Goal: Task Accomplishment & Management: Complete application form

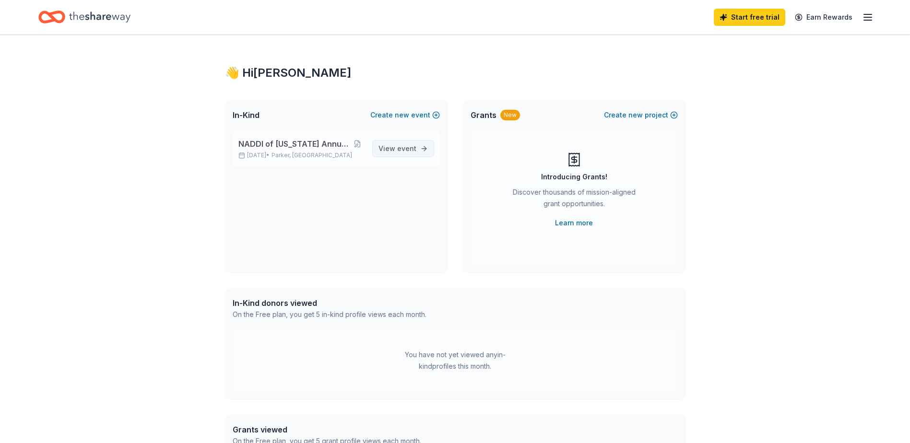
click at [401, 147] on span "event" at bounding box center [406, 148] width 19 height 8
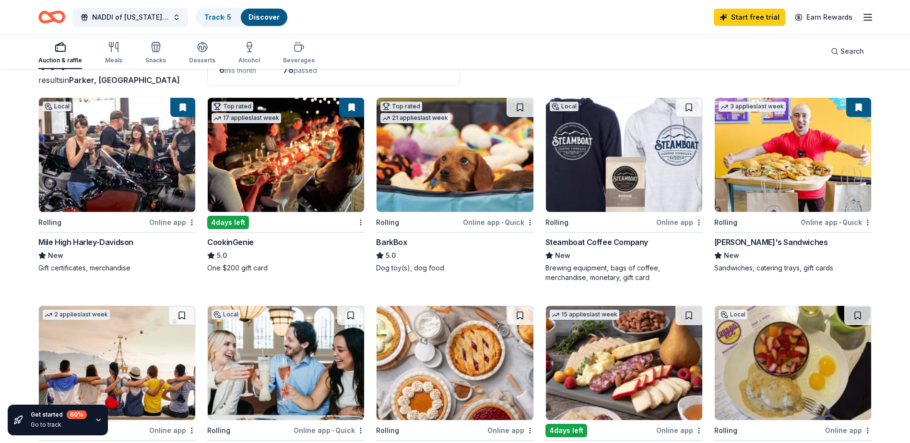
scroll to position [96, 0]
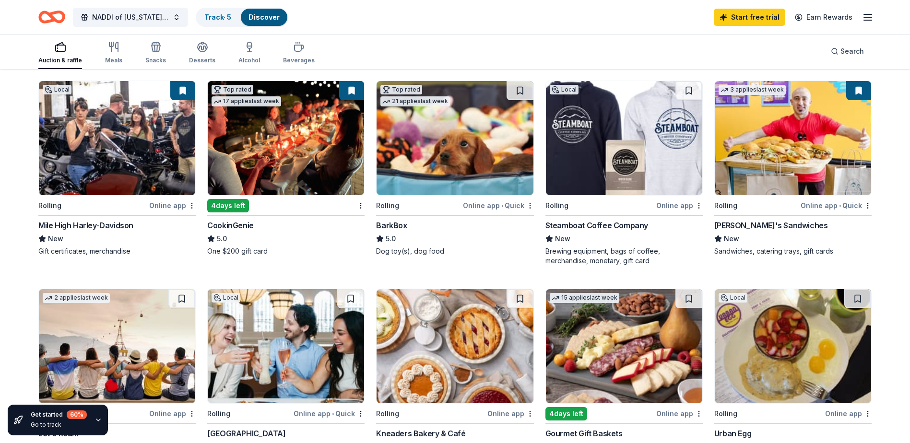
click at [287, 166] on img at bounding box center [286, 138] width 156 height 114
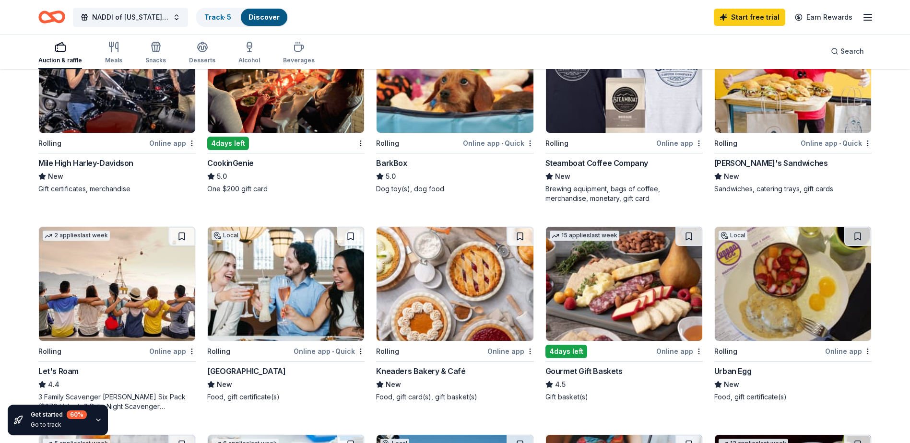
scroll to position [192, 0]
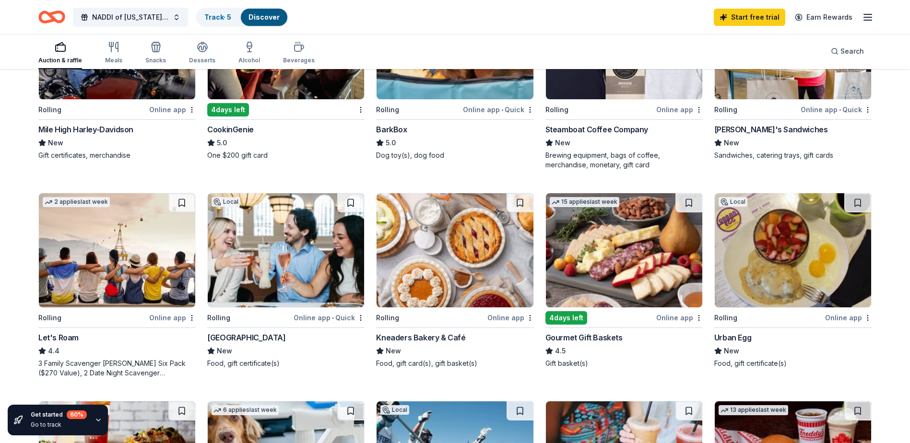
click at [616, 257] on img at bounding box center [624, 250] width 156 height 114
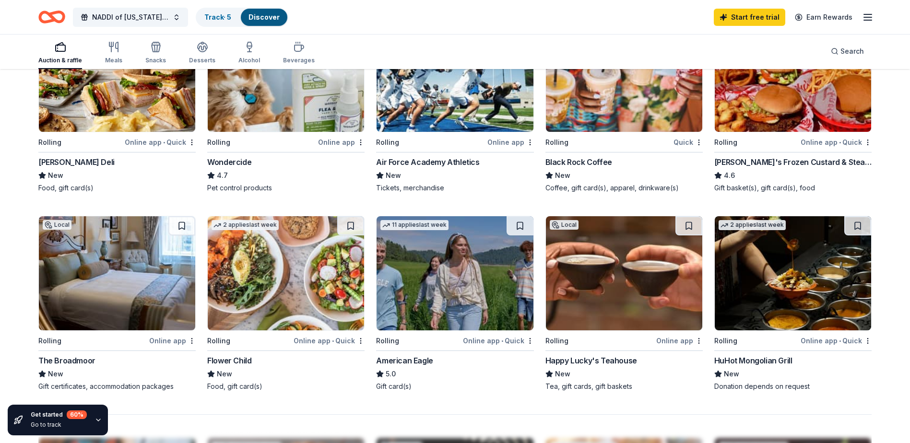
scroll to position [671, 0]
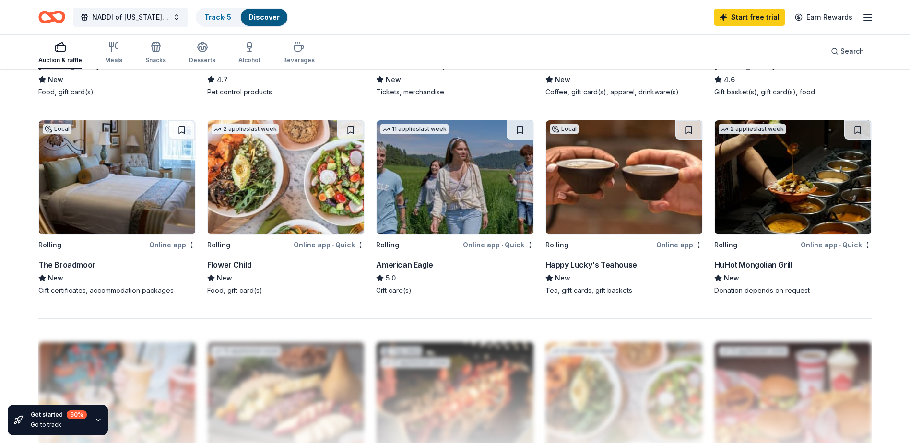
click at [168, 242] on div "Online app" at bounding box center [172, 245] width 47 height 12
click at [842, 246] on div "Online app • Quick" at bounding box center [835, 245] width 71 height 12
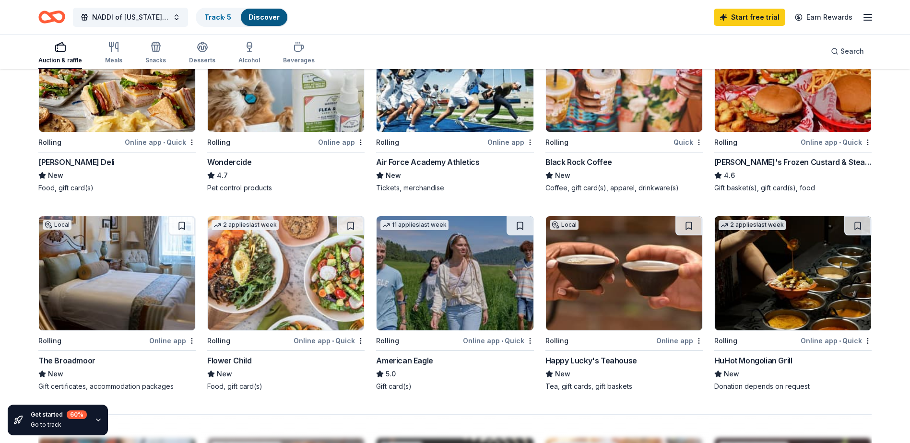
click at [831, 140] on div "Online app • Quick" at bounding box center [835, 142] width 71 height 12
click at [679, 140] on div "Quick" at bounding box center [687, 142] width 29 height 12
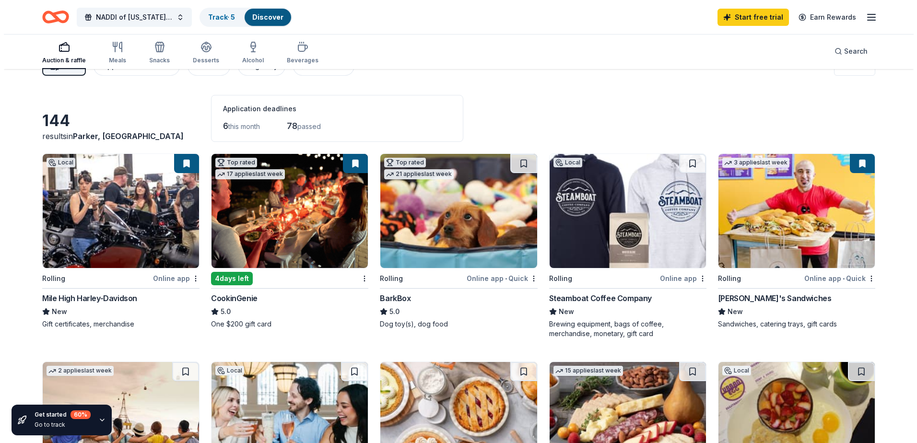
scroll to position [0, 0]
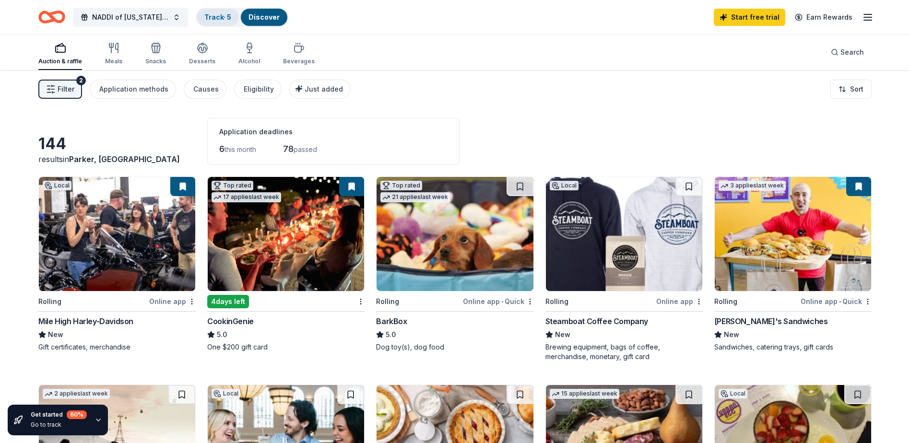
click at [229, 17] on link "Track · 5" at bounding box center [217, 17] width 27 height 8
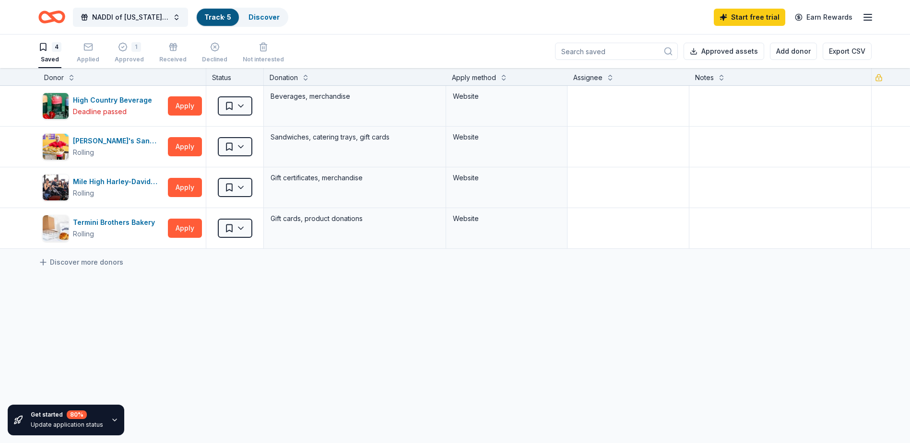
click at [399, 342] on div "High Country Beverage Deadline passed Apply Saved Beverages, merchandise Websit…" at bounding box center [455, 257] width 910 height 343
click at [89, 56] on div "Applied" at bounding box center [88, 60] width 23 height 8
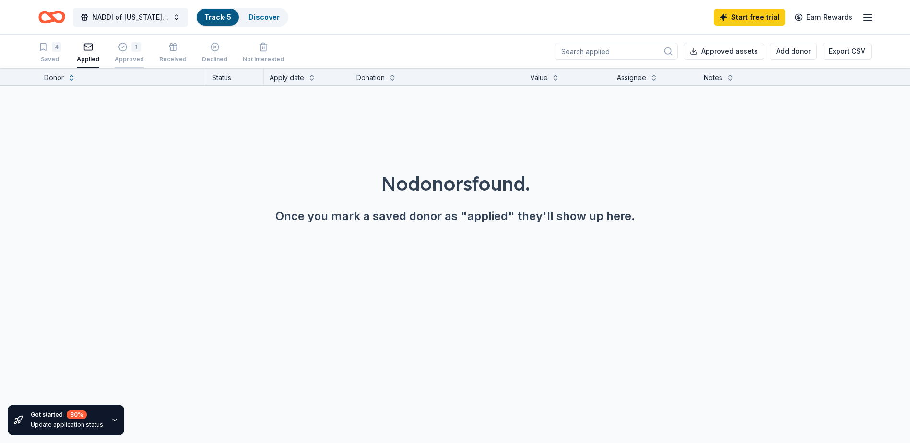
click at [117, 57] on div "Approved" at bounding box center [129, 60] width 29 height 8
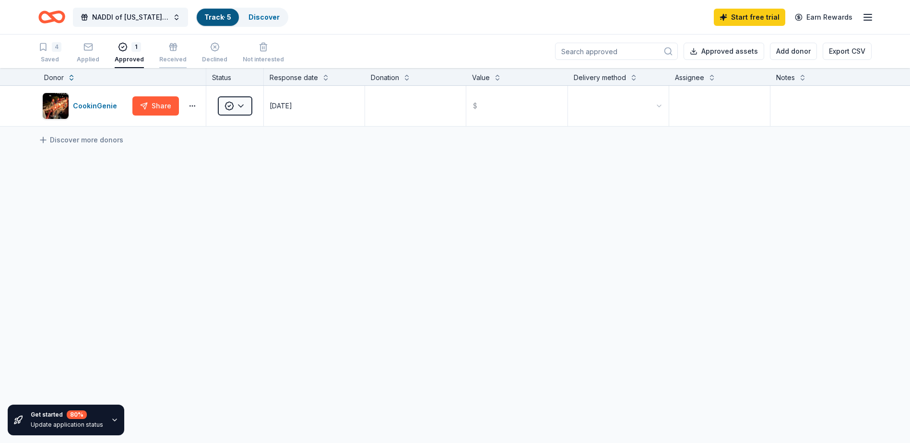
click at [172, 63] on button "Received" at bounding box center [172, 53] width 27 height 30
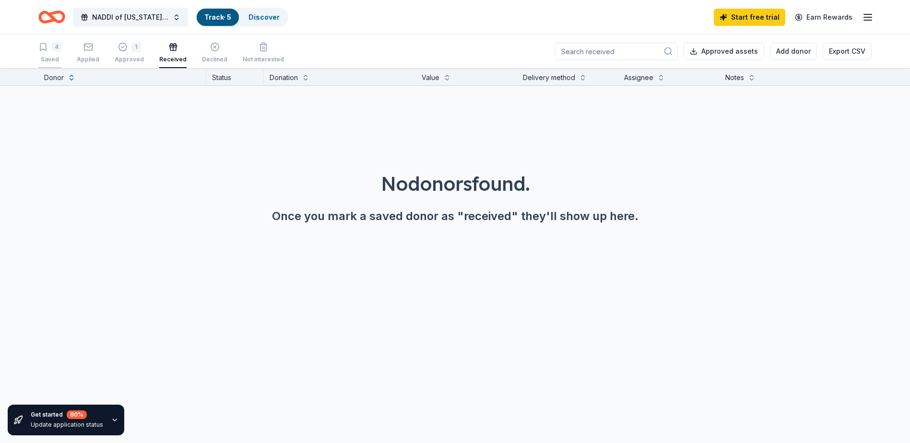
click at [54, 52] on div "4 Saved" at bounding box center [49, 52] width 23 height 21
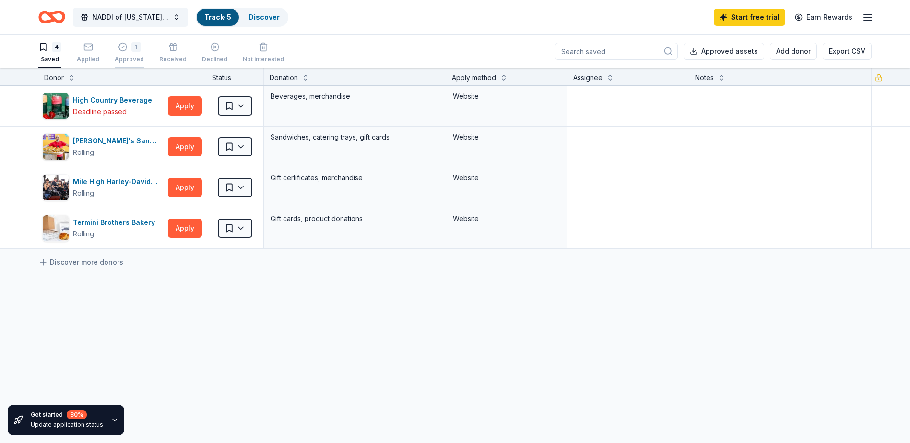
click at [124, 62] on div "Approved" at bounding box center [129, 60] width 29 height 8
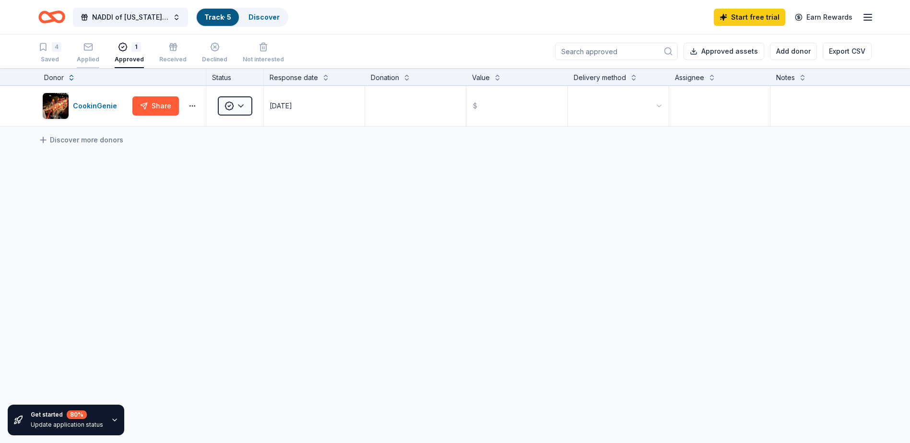
click at [89, 56] on div "Applied" at bounding box center [88, 60] width 23 height 8
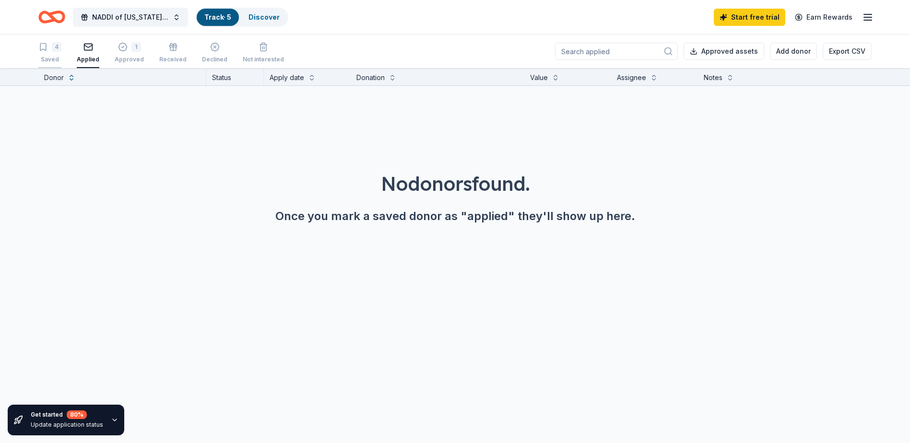
click at [49, 53] on div "4 Saved" at bounding box center [49, 52] width 23 height 21
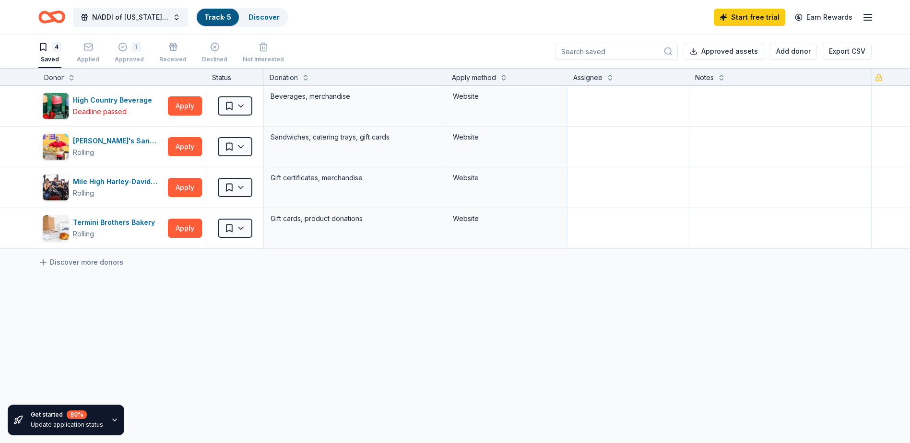
click at [209, 18] on link "Track · 5" at bounding box center [217, 17] width 27 height 8
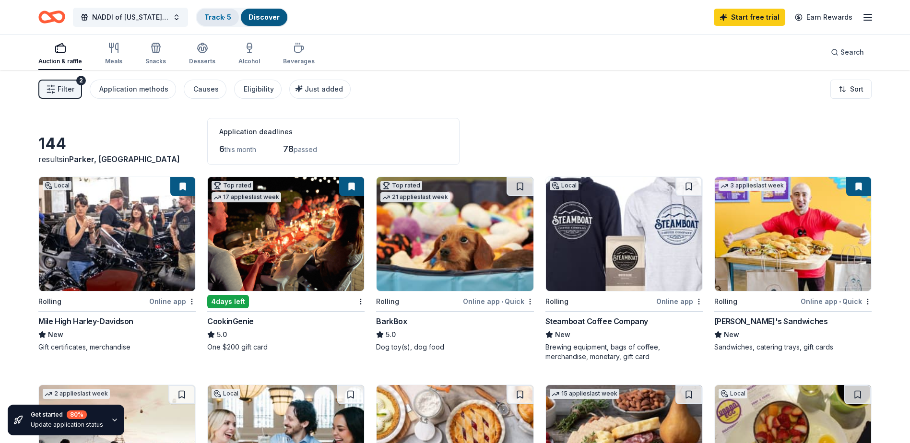
click at [207, 13] on link "Track · 5" at bounding box center [217, 17] width 27 height 8
click at [213, 18] on link "Track · 5" at bounding box center [217, 17] width 27 height 8
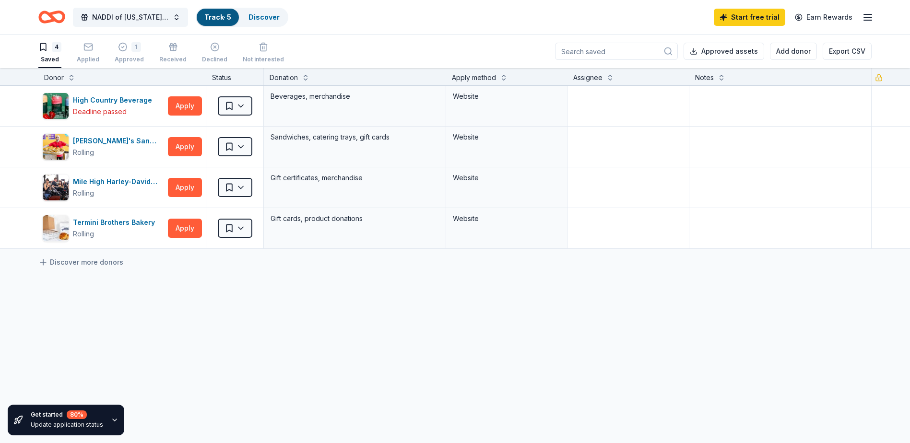
click at [867, 21] on icon "button" at bounding box center [868, 18] width 12 height 12
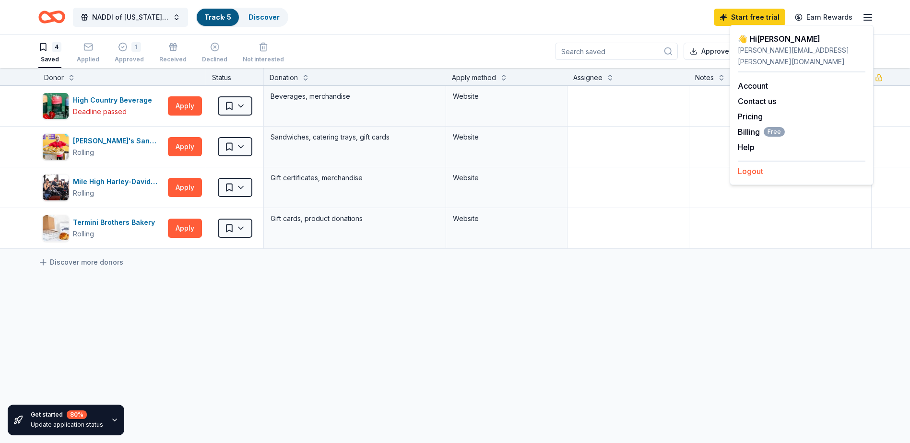
click at [760, 165] on button "Logout" at bounding box center [749, 171] width 25 height 12
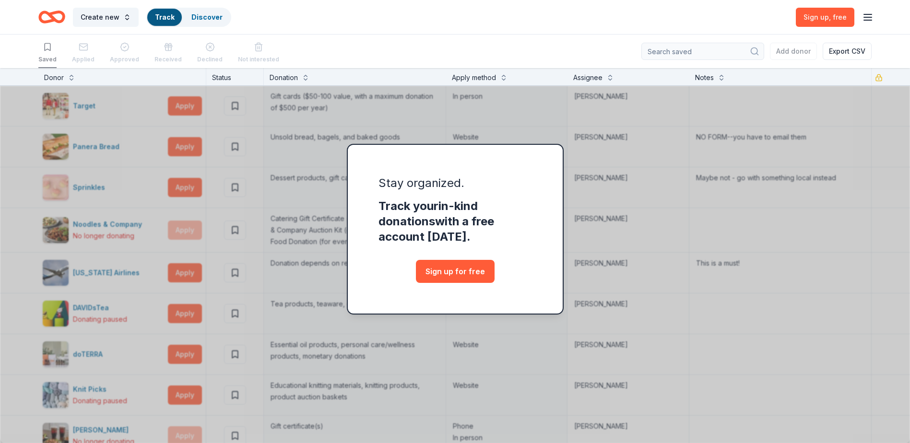
click at [715, 17] on div "Create new Track Discover Sign up , free" at bounding box center [454, 17] width 833 height 23
click at [865, 16] on icon "button" at bounding box center [868, 18] width 12 height 12
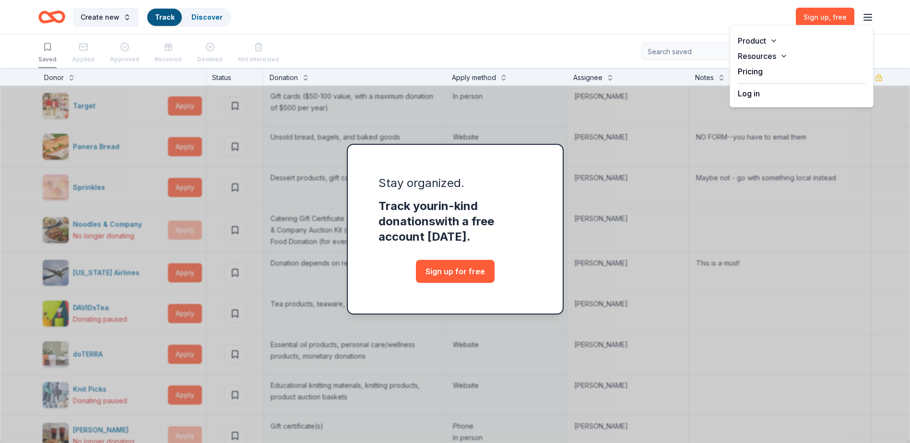
click at [753, 93] on button "Log in" at bounding box center [748, 94] width 22 height 12
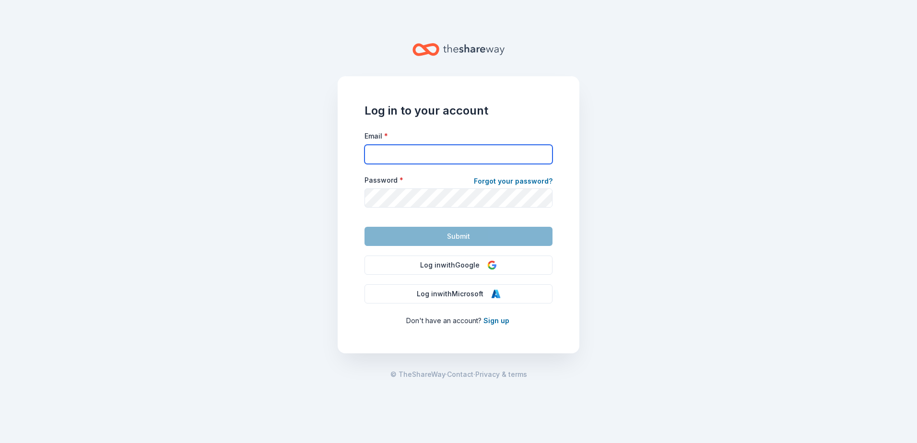
click at [394, 148] on input "Email *" at bounding box center [458, 154] width 188 height 19
type input "tlpace_98@hotmail.com"
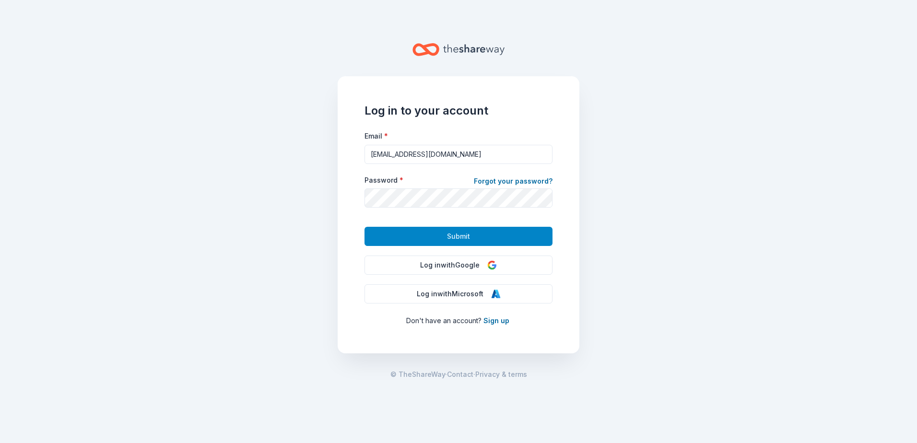
click at [453, 232] on span "Submit" at bounding box center [458, 237] width 23 height 12
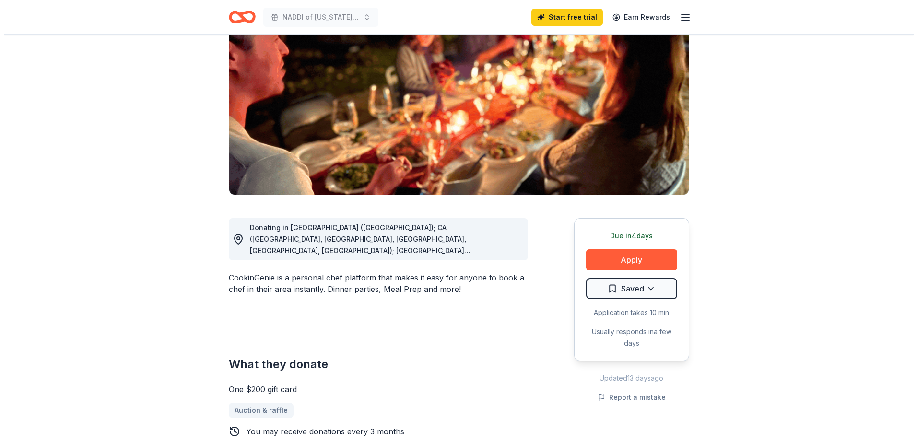
scroll to position [96, 0]
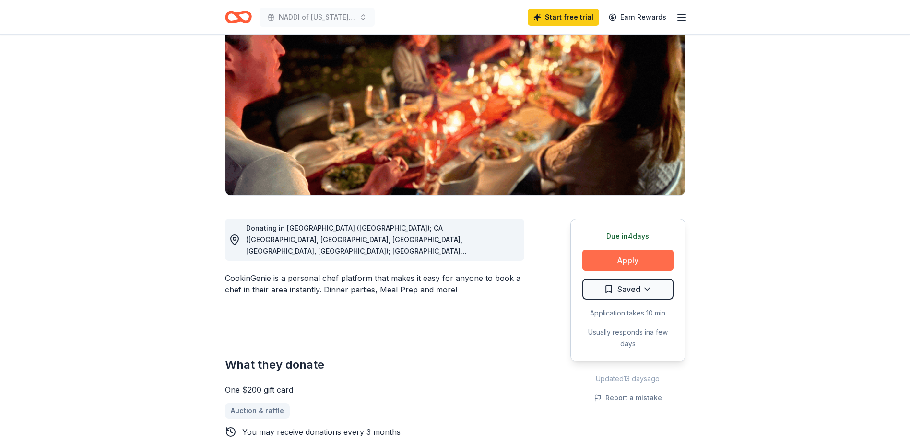
click at [620, 260] on button "Apply" at bounding box center [627, 260] width 91 height 21
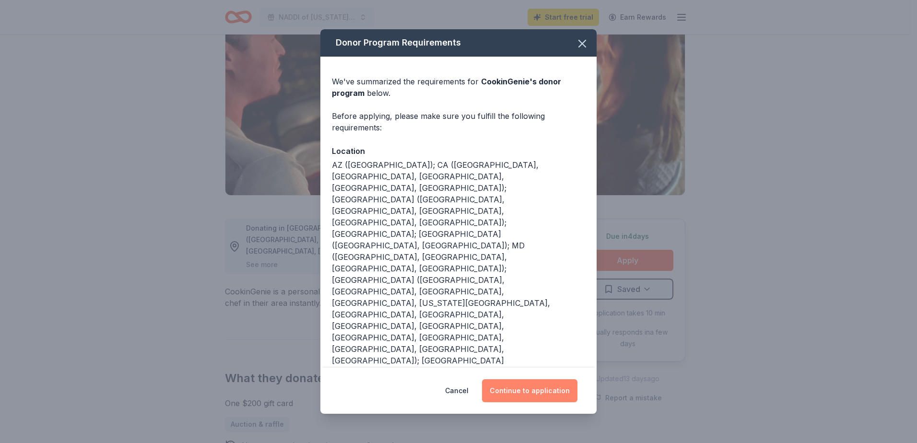
click at [538, 390] on button "Continue to application" at bounding box center [529, 390] width 95 height 23
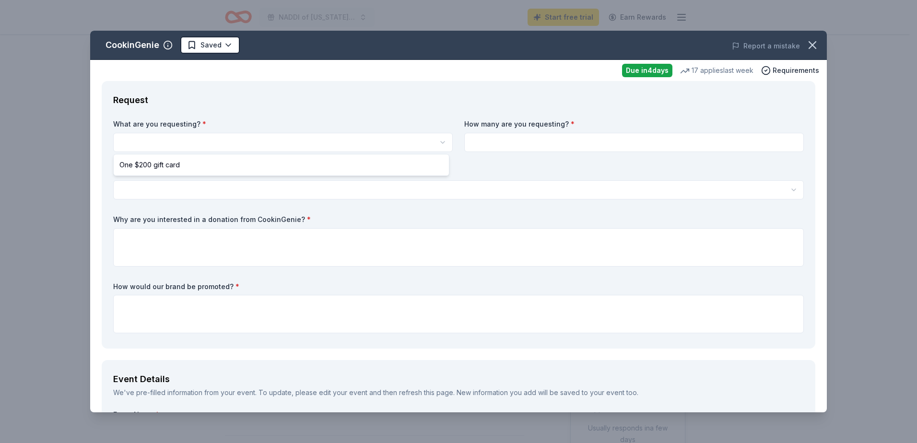
scroll to position [0, 0]
click at [283, 143] on html "NADDI of Colorado Annual Conference Start free trial Earn Rewards Due in 4 days…" at bounding box center [458, 221] width 917 height 443
select select "One $200 gift card"
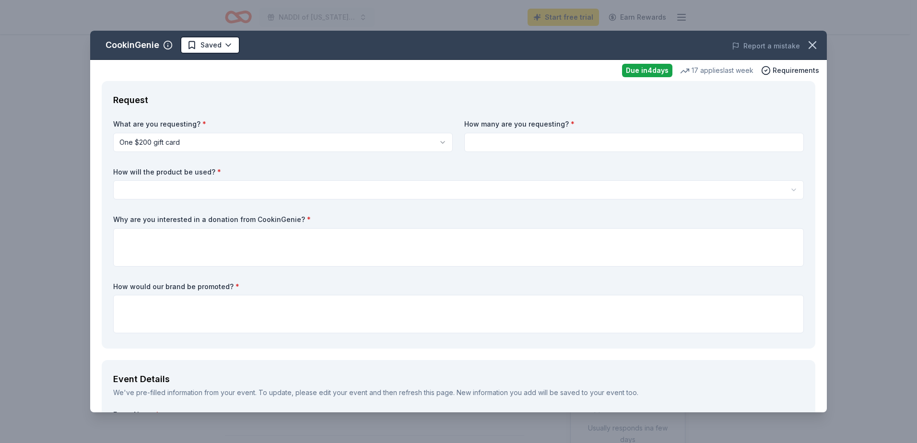
click at [470, 140] on input at bounding box center [633, 142] width 339 height 19
type input "1"
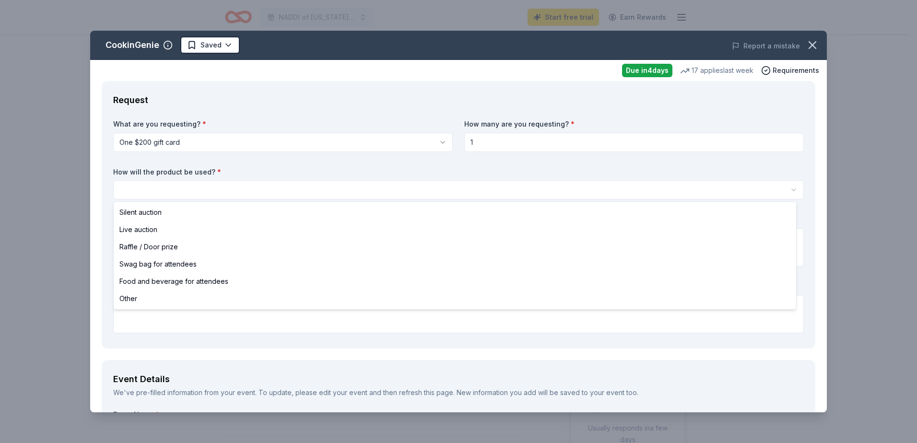
click at [318, 189] on html "NADDI of Colorado Annual Conference Start free trial Earn Rewards Due in 4 days…" at bounding box center [458, 221] width 917 height 443
select select "raffleDoorPrize"
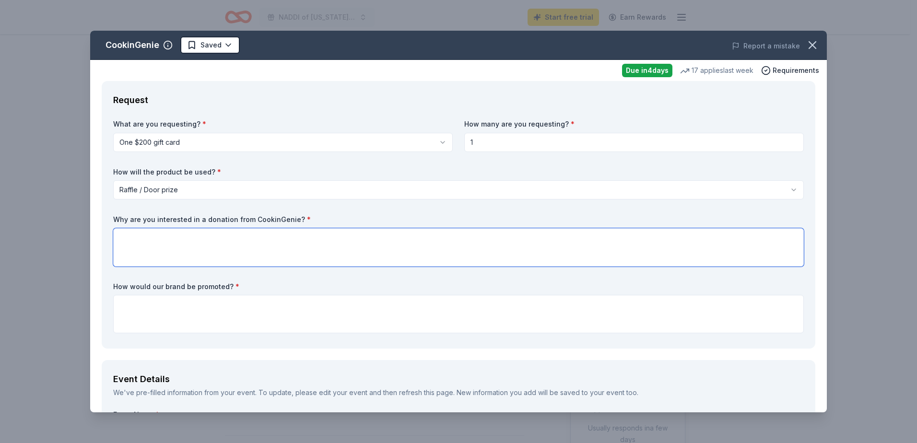
click at [246, 251] on textarea at bounding box center [458, 247] width 690 height 38
paste textarea "NADDI is a 501(c)3 non-profit training organization that works to develop and i…"
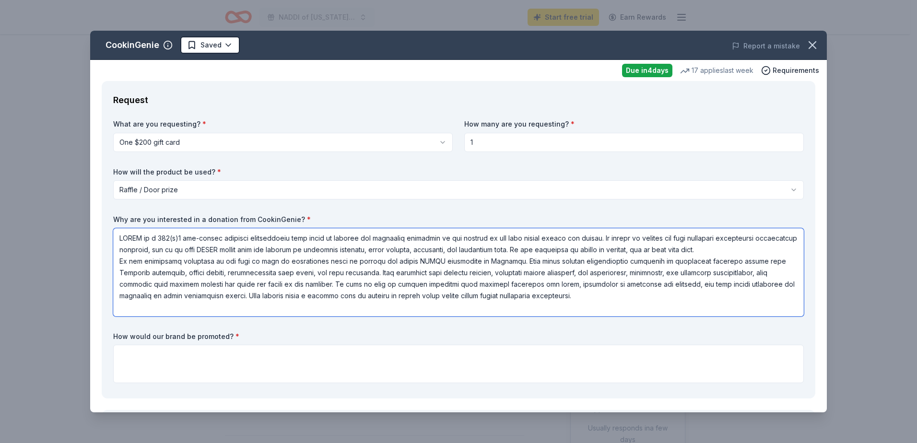
drag, startPoint x: 281, startPoint y: 260, endPoint x: 259, endPoint y: 261, distance: 21.6
click at [259, 261] on textarea at bounding box center [458, 272] width 690 height 88
type textarea "NADDI is a 501(c)3 non-profit training organization that works to develop and i…"
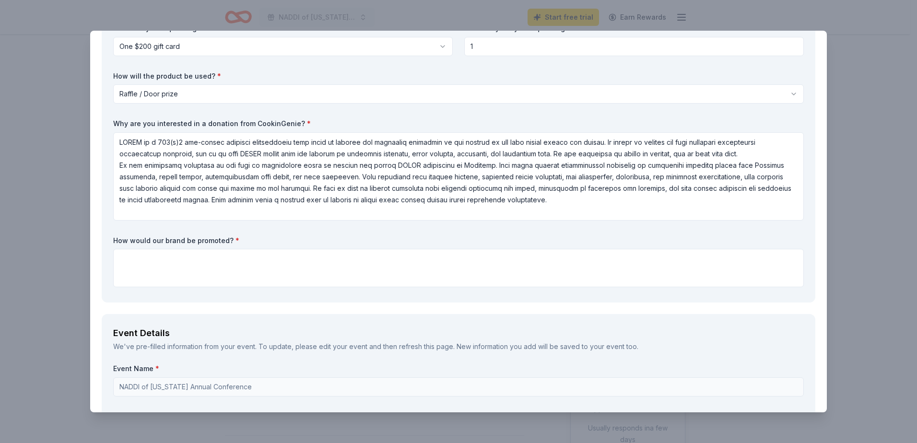
scroll to position [192, 0]
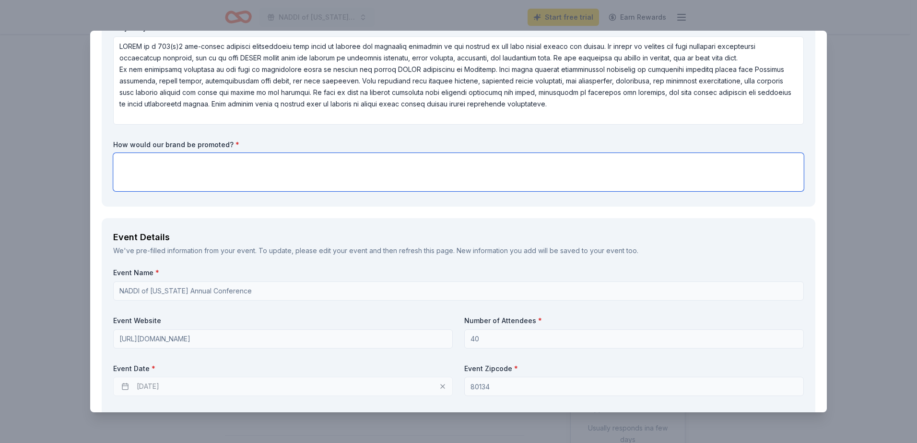
click at [140, 166] on textarea at bounding box center [458, 172] width 690 height 38
paste textarea "To effectively promote your brand for the conference, integrate a strategic app…"
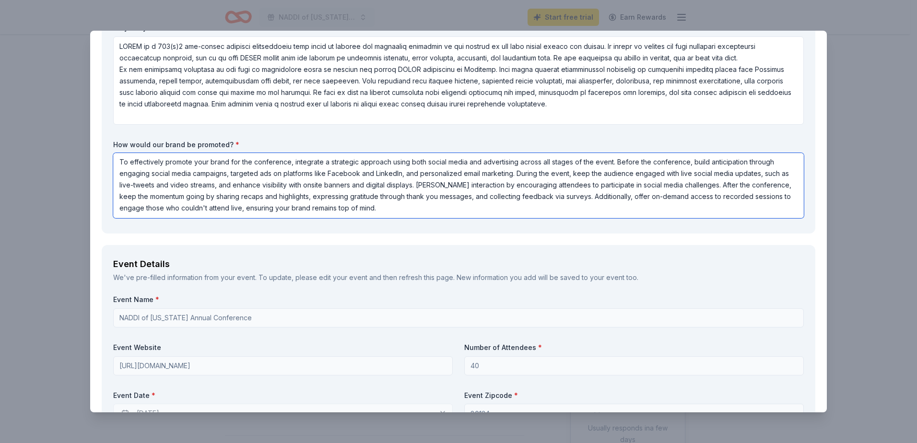
scroll to position [0, 0]
drag, startPoint x: 396, startPoint y: 212, endPoint x: 108, endPoint y: 157, distance: 292.4
click at [108, 157] on div "Request What are you requesting? * One $200 gift card One $200 gift card How ma…" at bounding box center [459, 61] width 714 height 344
paste textarea "adopt a strategic approach utilizing social media and advertising at every stag…"
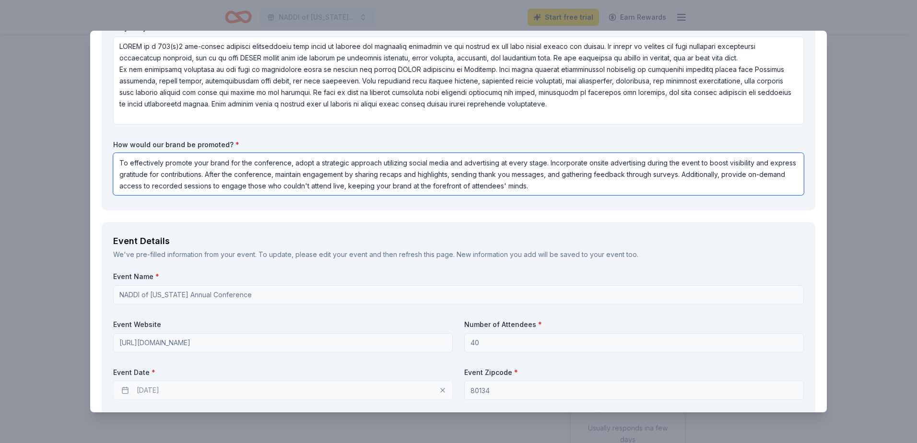
type textarea "To effectively promote your brand for the conference, adopt a strategic approac…"
click at [314, 278] on label "Event Name *" at bounding box center [458, 277] width 690 height 10
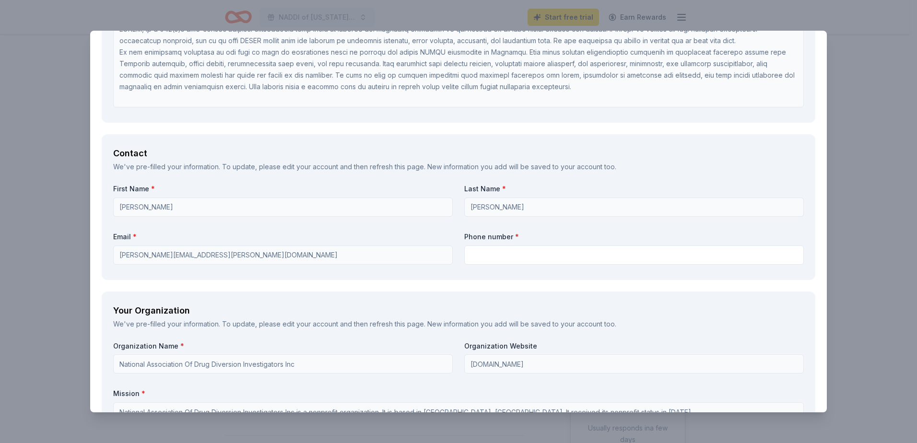
scroll to position [671, 0]
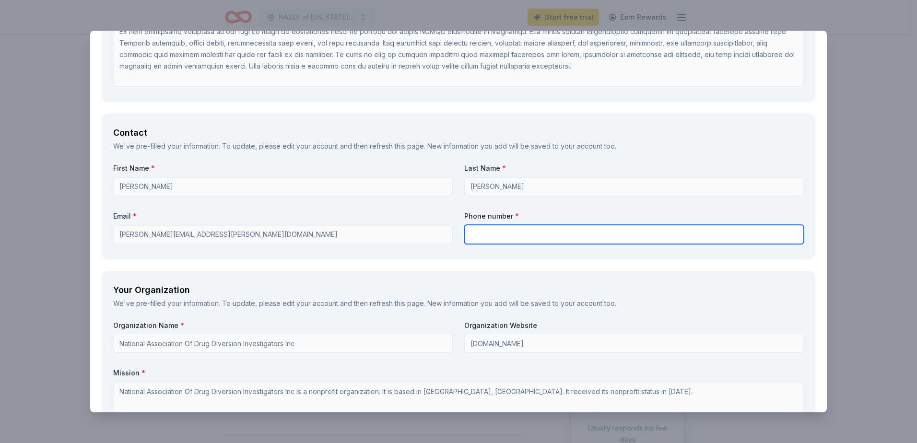
click at [468, 234] on input "text" at bounding box center [633, 234] width 339 height 19
type input "7202722172"
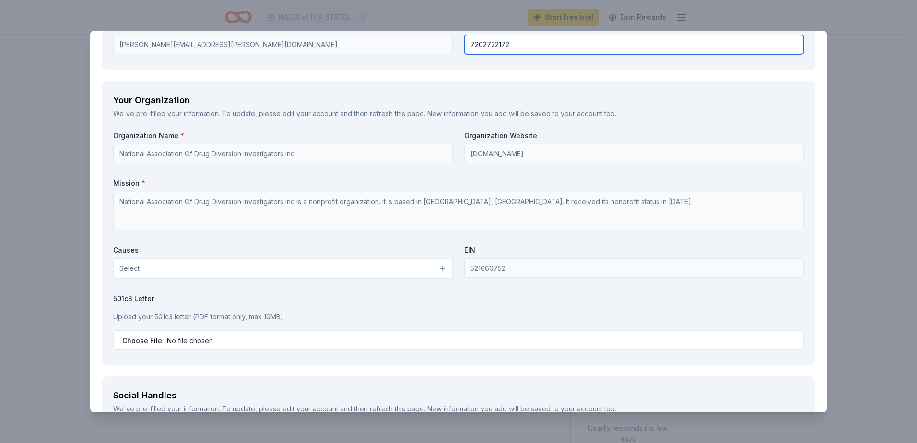
scroll to position [863, 0]
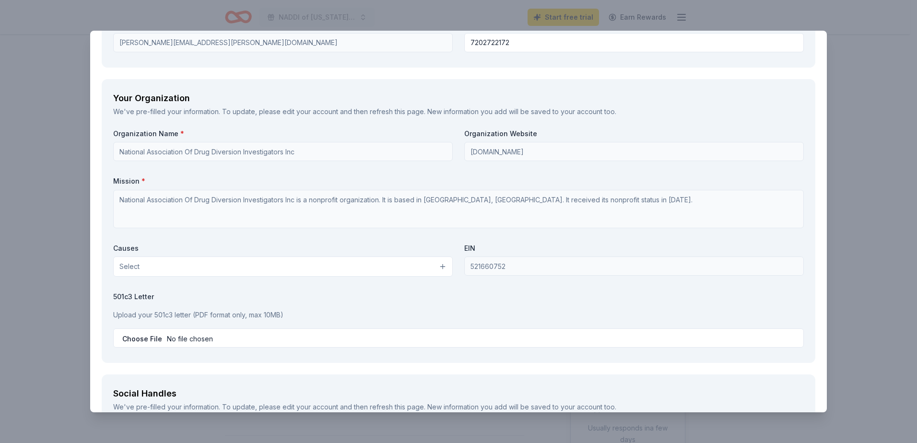
click at [419, 271] on button "Select" at bounding box center [282, 267] width 339 height 20
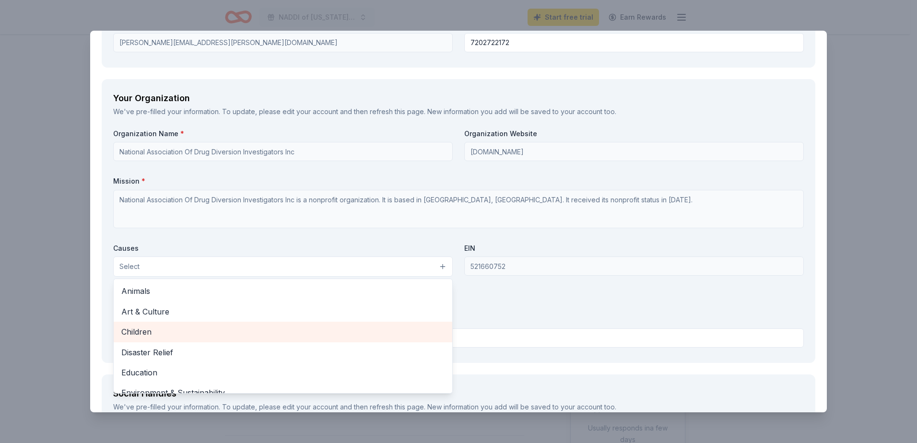
click at [331, 333] on span "Children" at bounding box center [282, 332] width 323 height 12
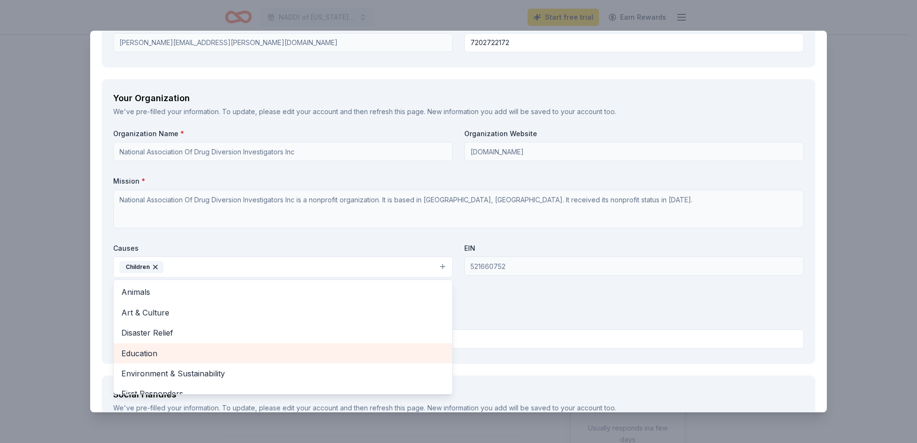
click at [328, 349] on span "Education" at bounding box center [282, 353] width 323 height 12
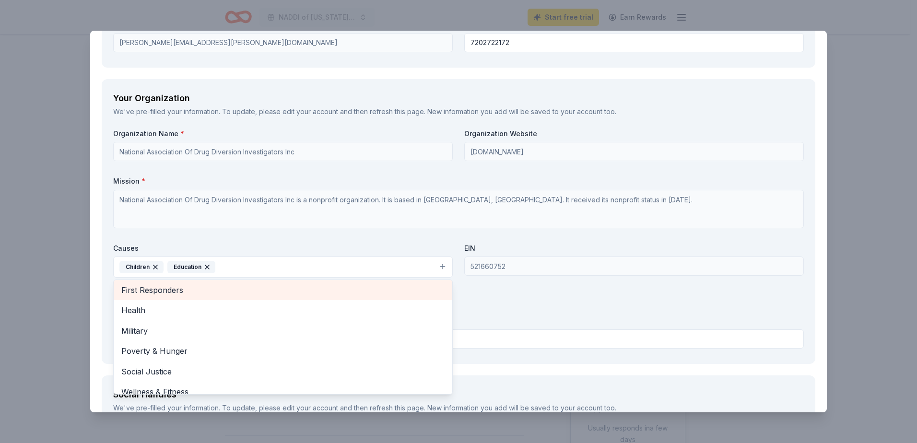
click at [271, 287] on span "First Responders" at bounding box center [282, 290] width 323 height 12
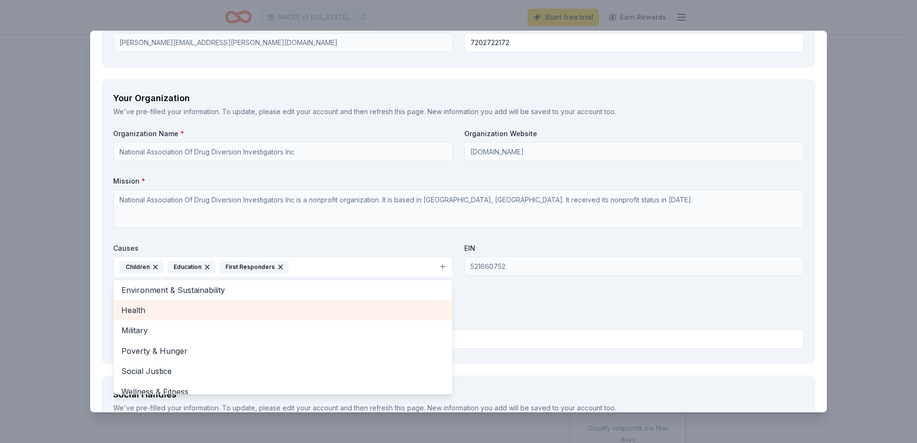
click at [258, 307] on span "Health" at bounding box center [282, 310] width 323 height 12
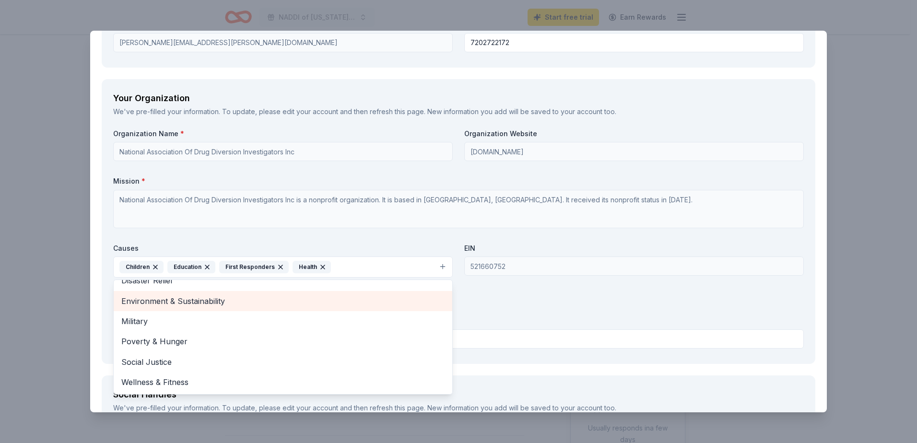
scroll to position [52, 0]
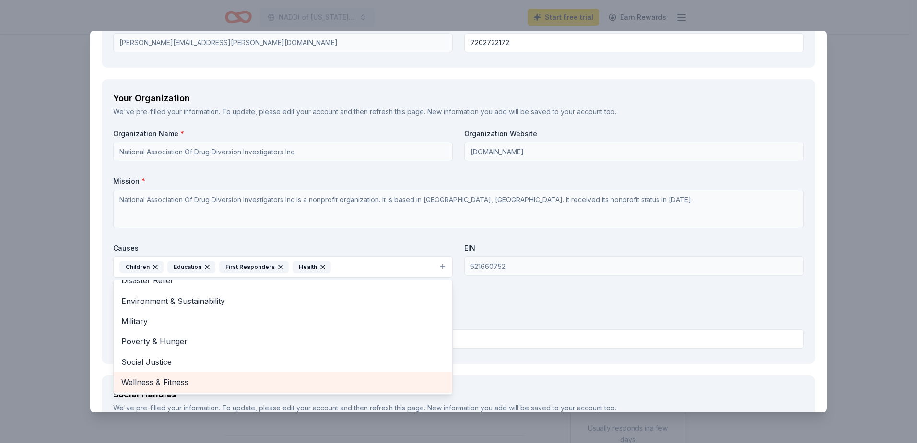
click at [331, 380] on span "Wellness & Fitness" at bounding box center [282, 382] width 323 height 12
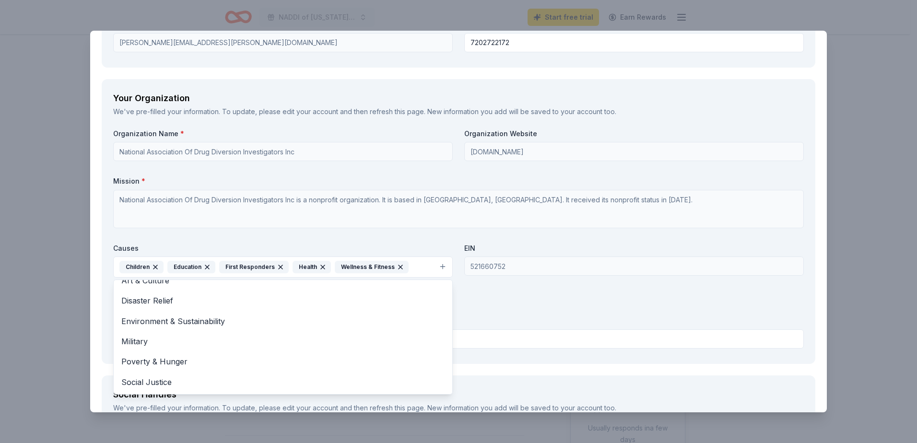
click at [485, 306] on div "Organization Name * National Association Of Drug Diversion Investigators Inc Or…" at bounding box center [458, 240] width 690 height 223
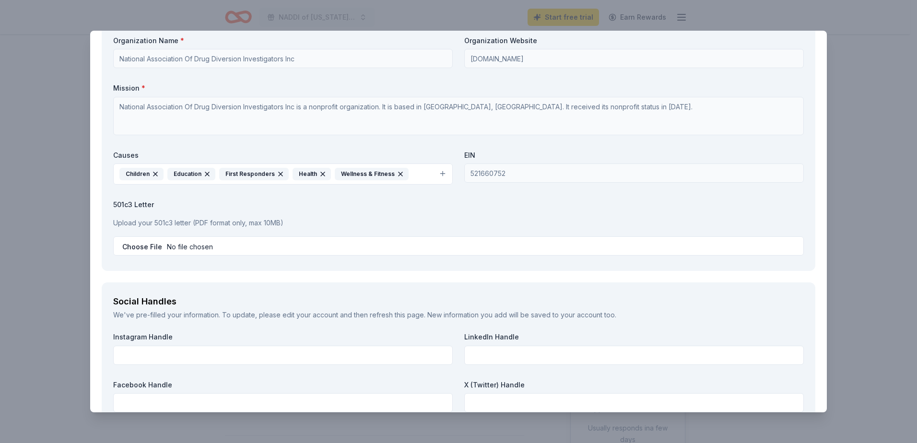
scroll to position [947, 0]
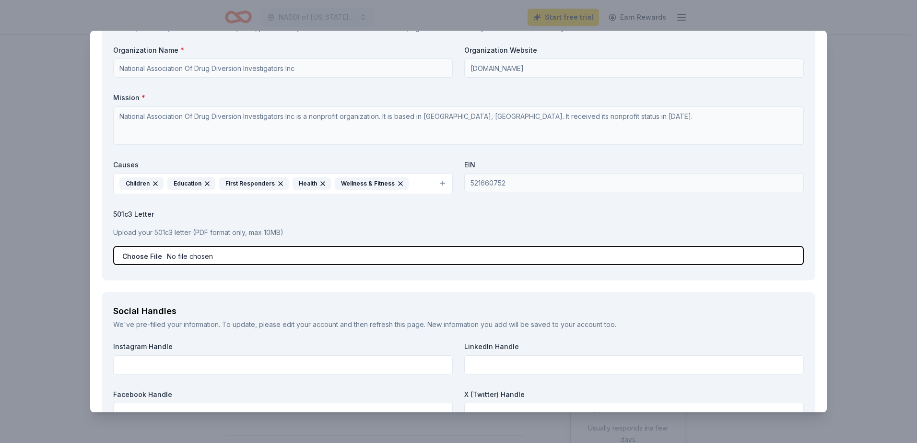
click at [150, 256] on input "file" at bounding box center [458, 255] width 690 height 19
type input "C:\fakepath\NADDI 501c3.docx"
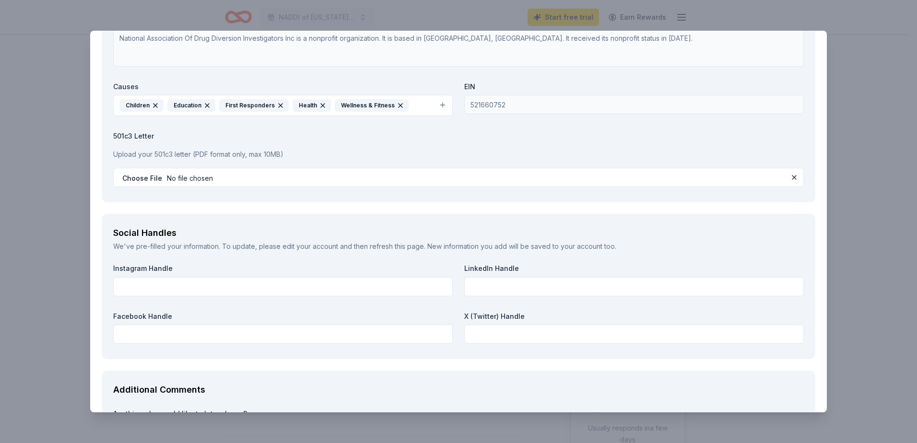
scroll to position [1042, 0]
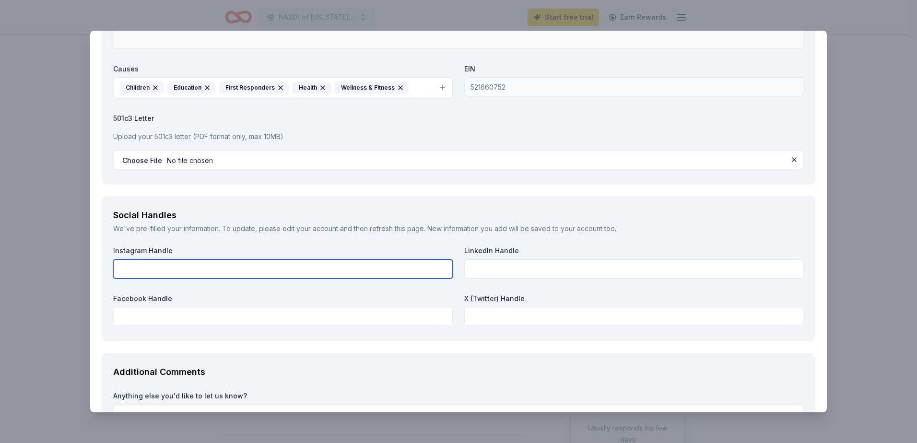
click at [357, 273] on input "text" at bounding box center [282, 268] width 339 height 19
click at [203, 272] on input "text" at bounding box center [282, 268] width 339 height 19
type input "@NADDIORG"
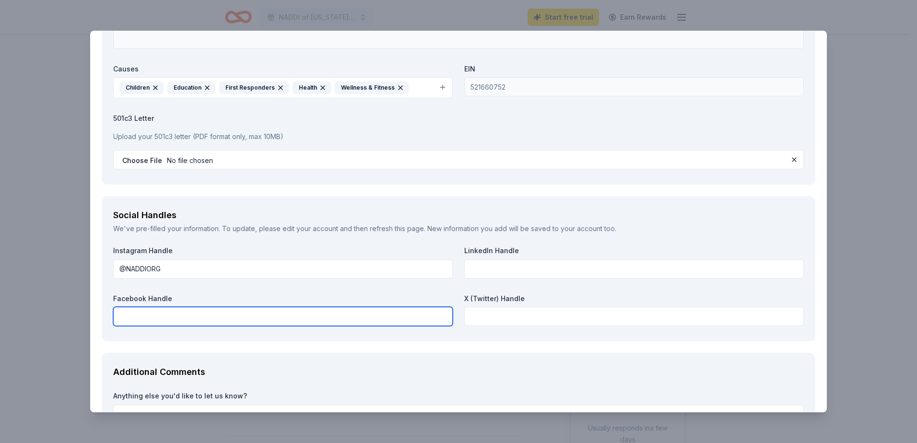
click at [252, 314] on input "text" at bounding box center [282, 316] width 339 height 19
paste input "https://www.facebook.com/NADDI.org"
type input "https://www.facebook.com/NADDI.org"
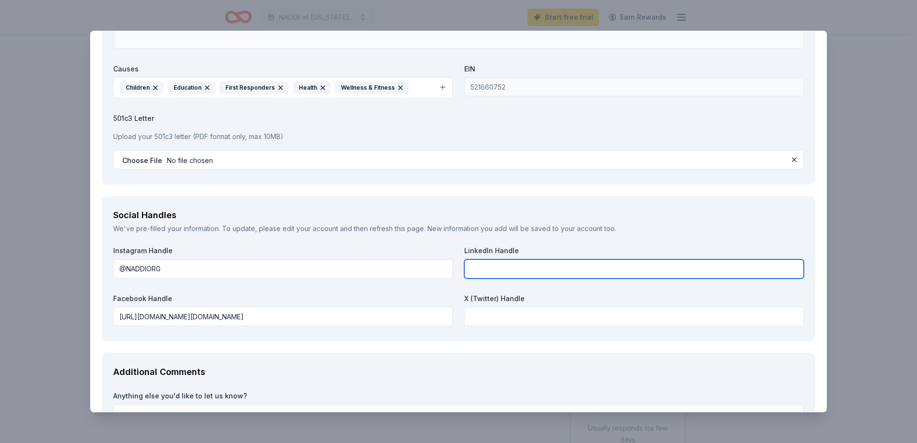
click at [491, 266] on input "text" at bounding box center [633, 268] width 339 height 19
paste input "NADDI - National Association of Drug Diversion Investigators"
type input "NADDI - National Association of Drug Diversion Investigators"
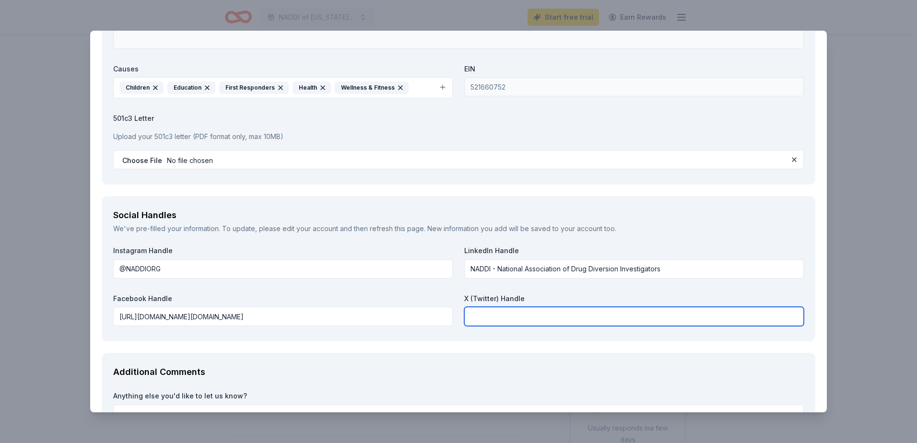
click at [503, 312] on input "text" at bounding box center [633, 316] width 339 height 19
paste input "@naddiorg"
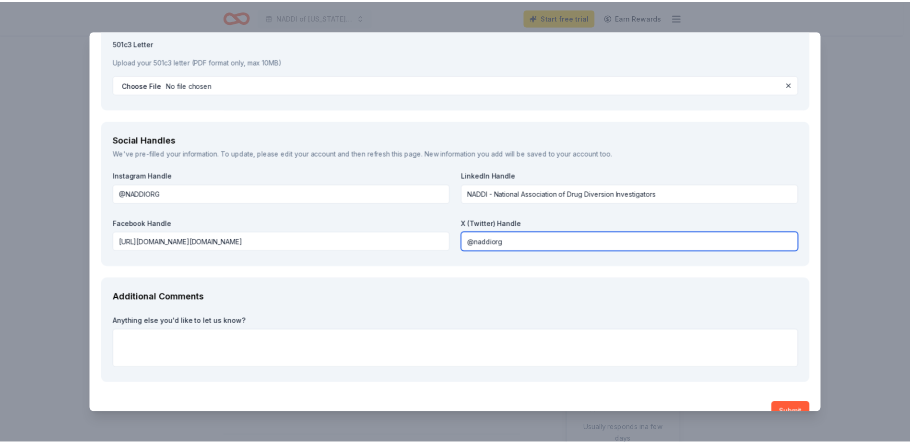
scroll to position [1138, 0]
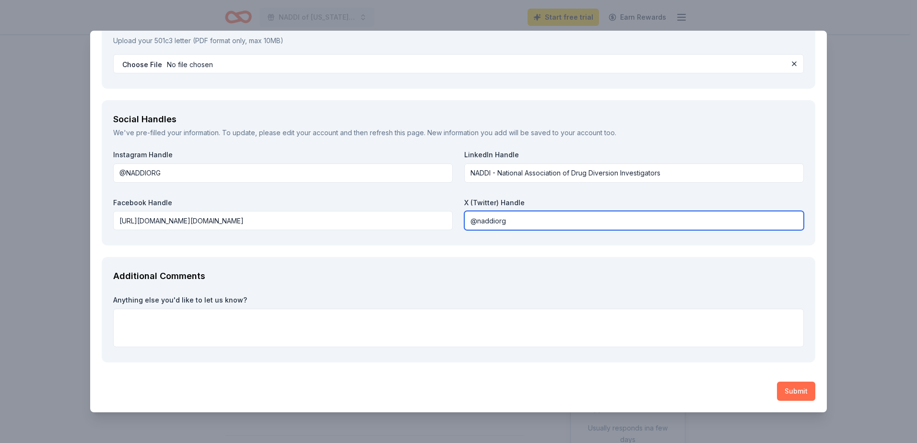
type input "@naddiorg"
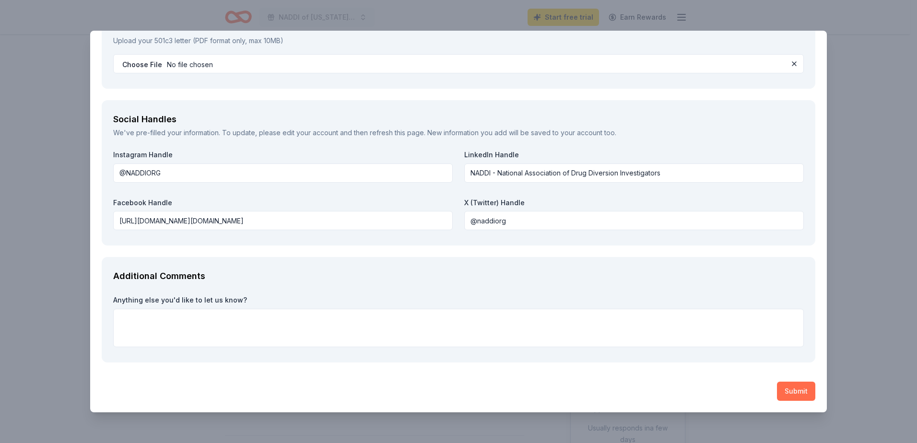
click at [784, 388] on button "Submit" at bounding box center [796, 391] width 38 height 19
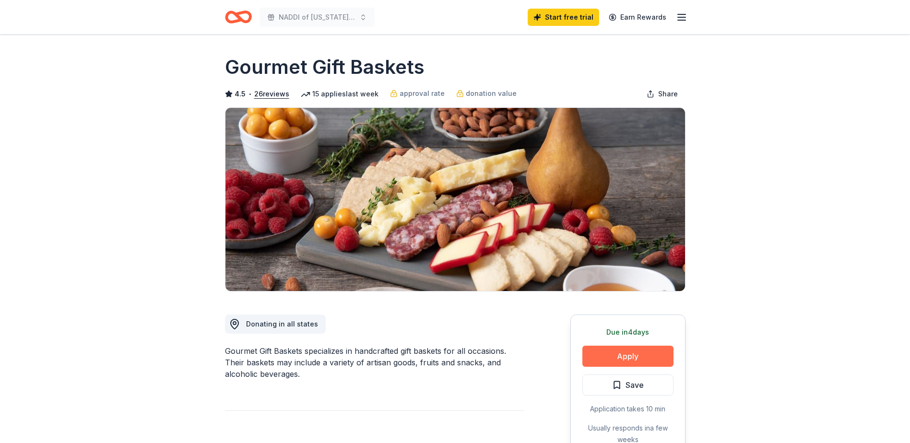
click at [641, 353] on button "Apply" at bounding box center [627, 356] width 91 height 21
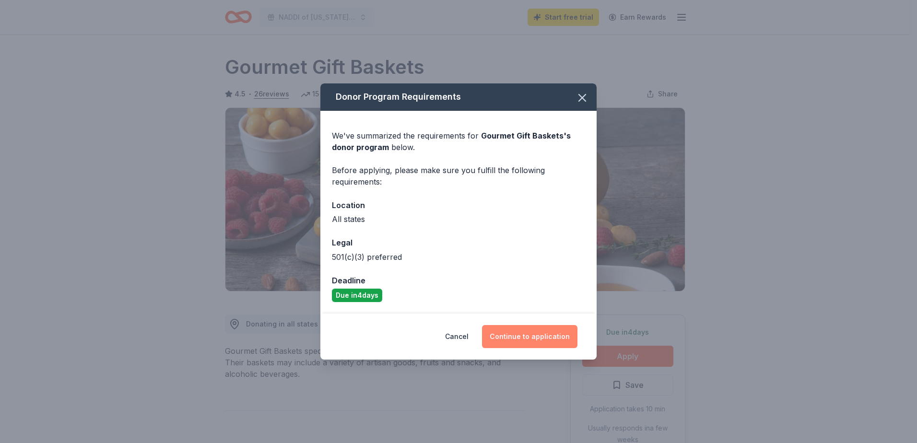
click at [514, 338] on button "Continue to application" at bounding box center [529, 336] width 95 height 23
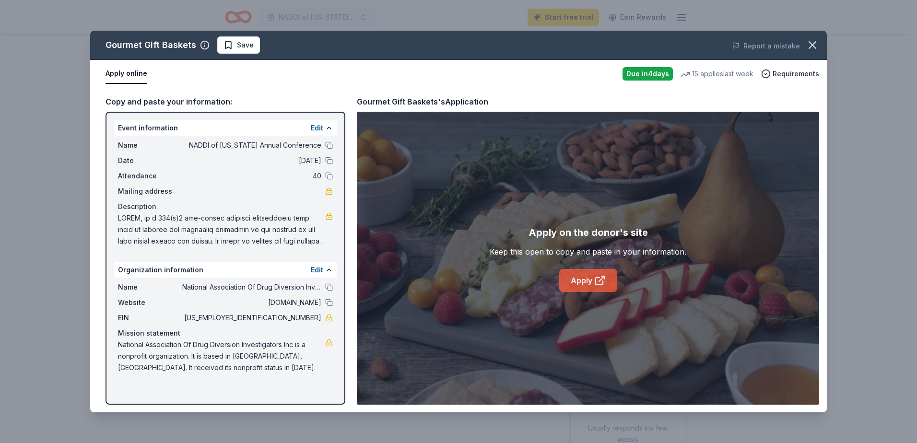
click at [587, 283] on link "Apply" at bounding box center [588, 280] width 58 height 23
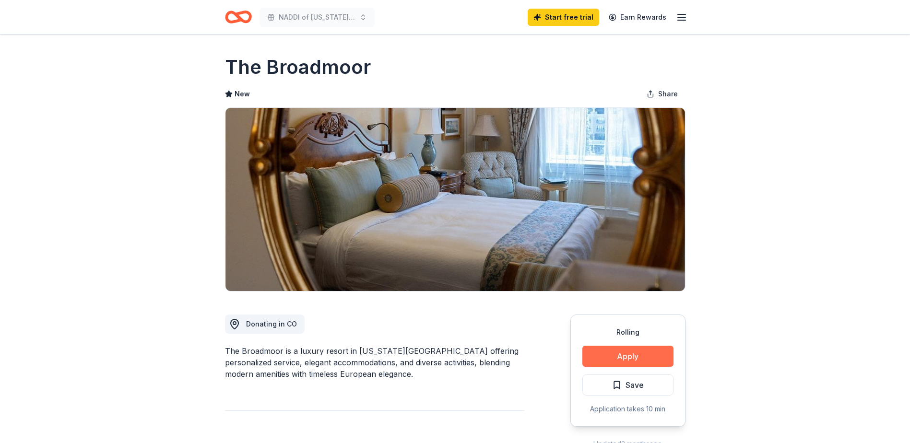
click at [614, 351] on button "Apply" at bounding box center [627, 356] width 91 height 21
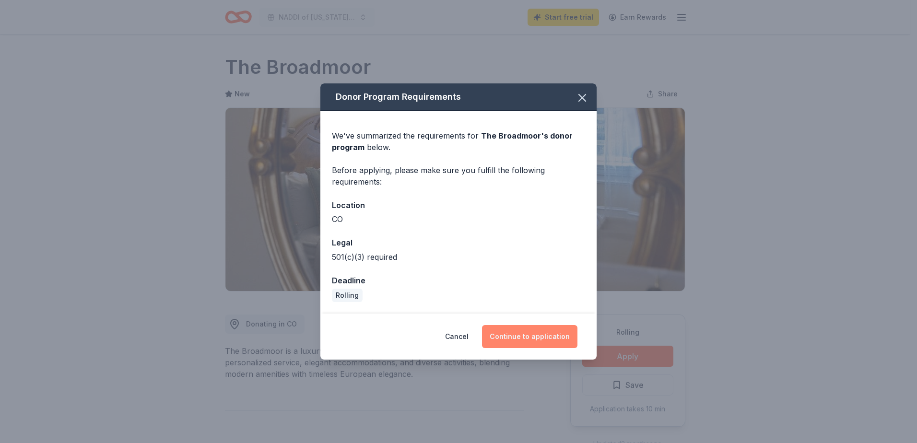
click at [551, 342] on button "Continue to application" at bounding box center [529, 336] width 95 height 23
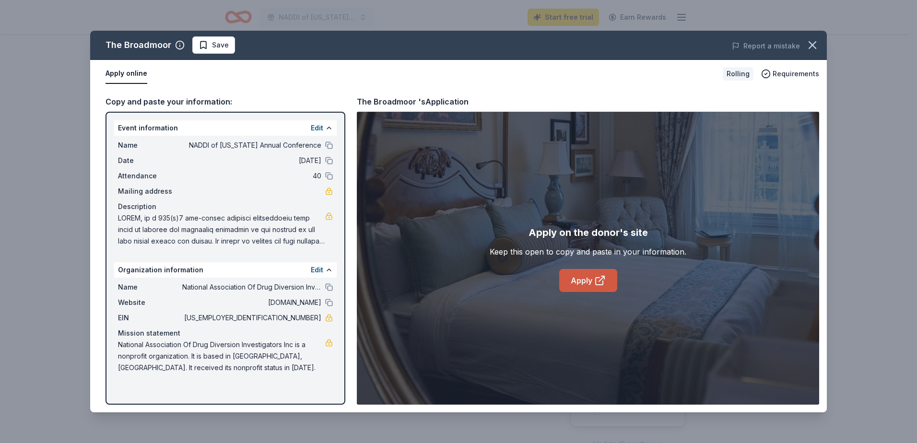
click at [591, 276] on link "Apply" at bounding box center [588, 280] width 58 height 23
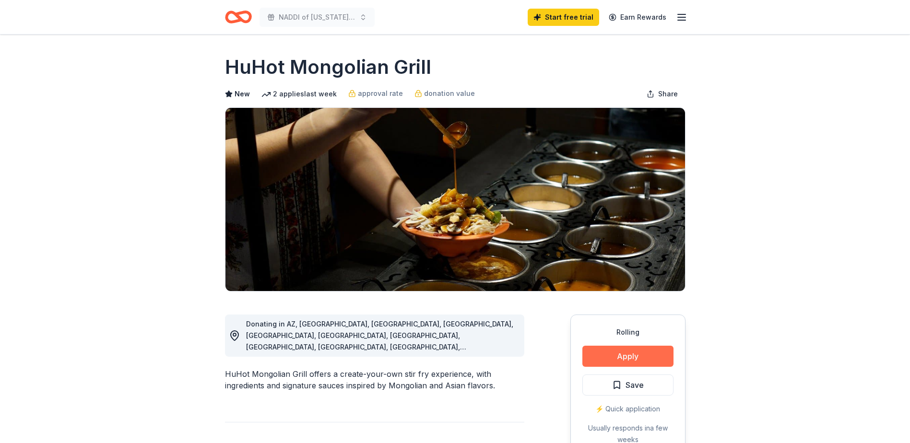
click at [635, 361] on button "Apply" at bounding box center [627, 356] width 91 height 21
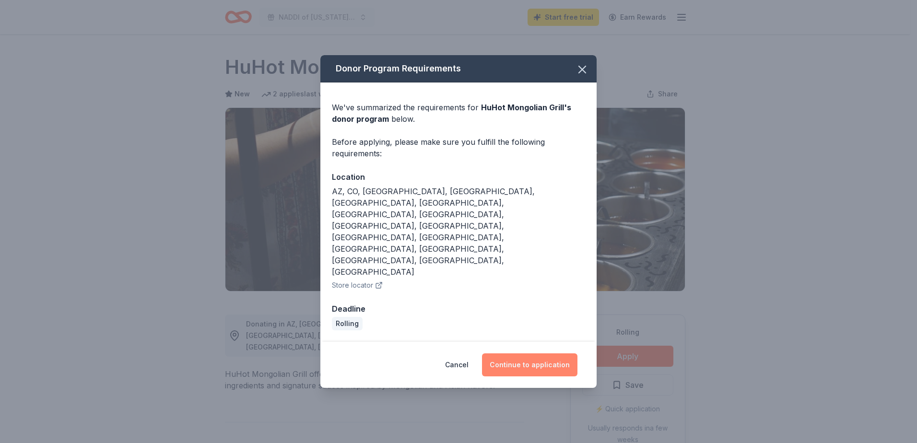
click at [547, 353] on button "Continue to application" at bounding box center [529, 364] width 95 height 23
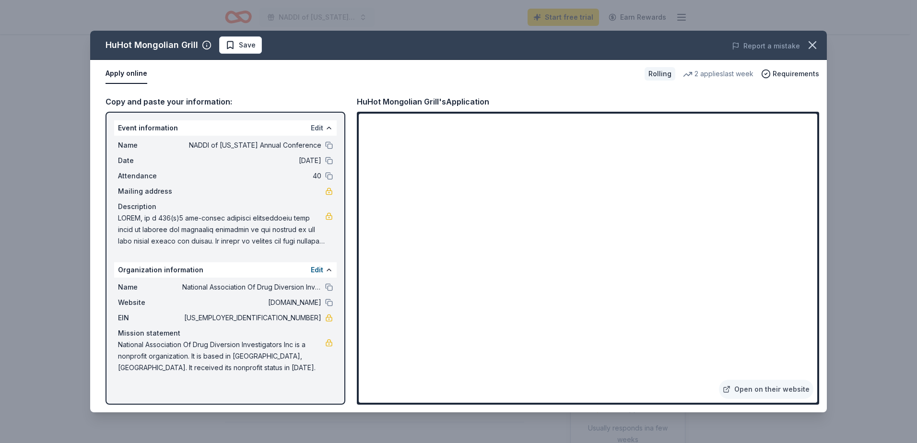
click at [317, 127] on button "Edit" at bounding box center [317, 128] width 12 height 12
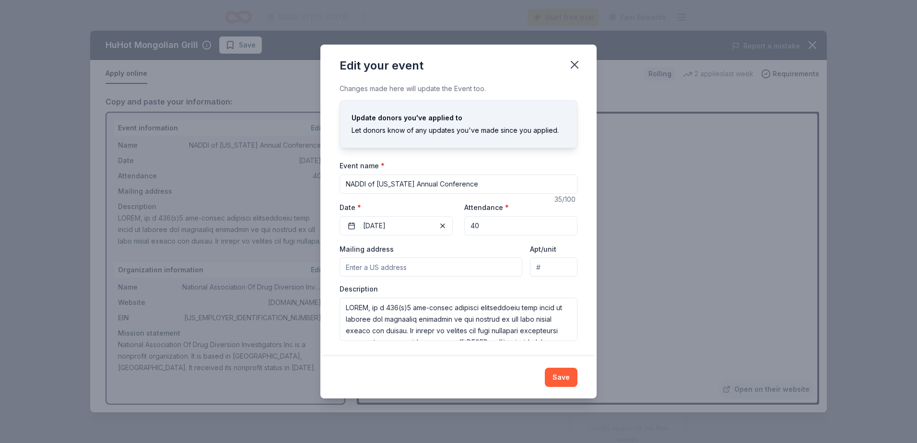
drag, startPoint x: 489, startPoint y: 224, endPoint x: 463, endPoint y: 225, distance: 25.9
click at [463, 225] on div "Event website https://www.naddi.org/home Attendance * 40 Date * 08/22/2025" at bounding box center [458, 218] width 238 height 34
type input "50"
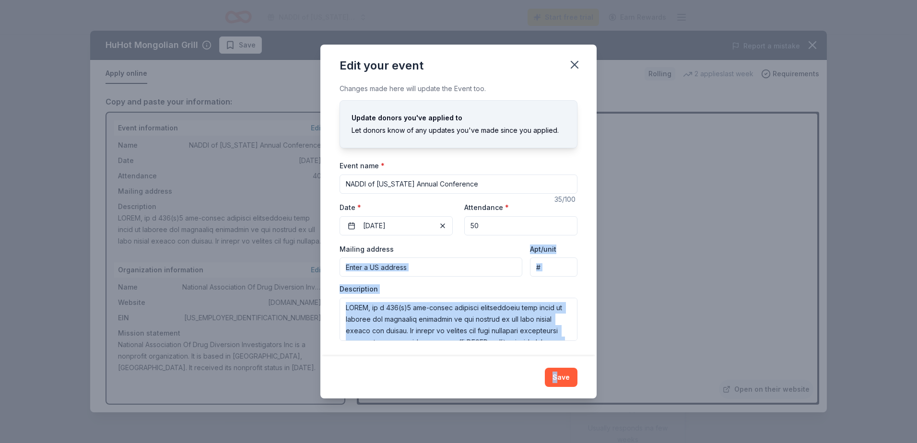
drag, startPoint x: 557, startPoint y: 367, endPoint x: 400, endPoint y: 267, distance: 186.2
click at [400, 267] on div "Edit your event Changes made here will update the Event too. Update donors you'…" at bounding box center [458, 221] width 276 height 353
click at [400, 274] on input "Mailing address" at bounding box center [430, 266] width 183 height 19
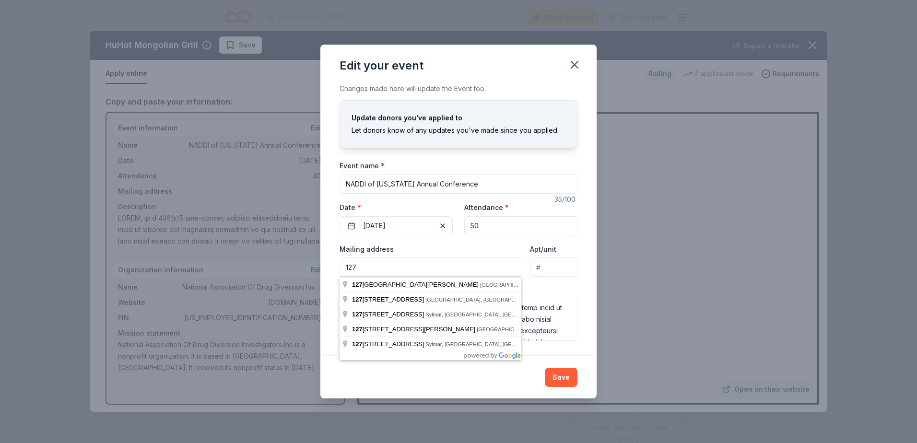
type input "12735 Espera Way"
click at [591, 281] on div "Changes made here will update the Event too. Update donors you've applied to Le…" at bounding box center [458, 219] width 276 height 273
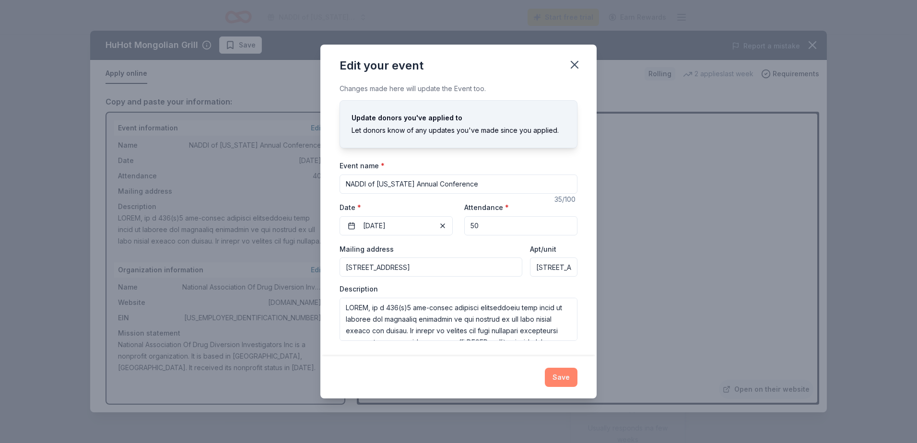
click at [560, 372] on button "Save" at bounding box center [561, 377] width 33 height 19
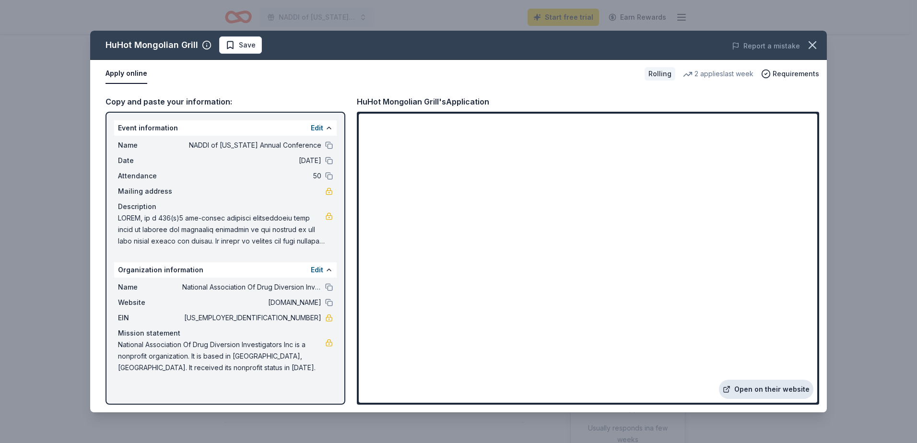
click at [755, 386] on link "Open on their website" at bounding box center [766, 389] width 94 height 19
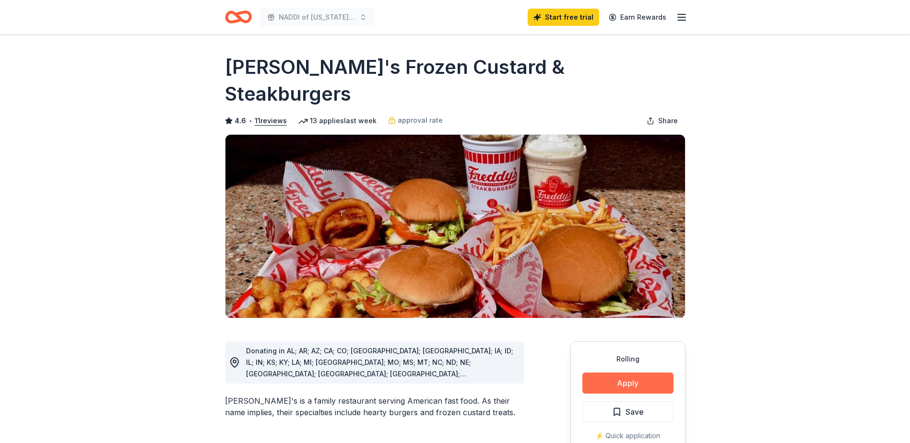
click at [629, 373] on button "Apply" at bounding box center [627, 383] width 91 height 21
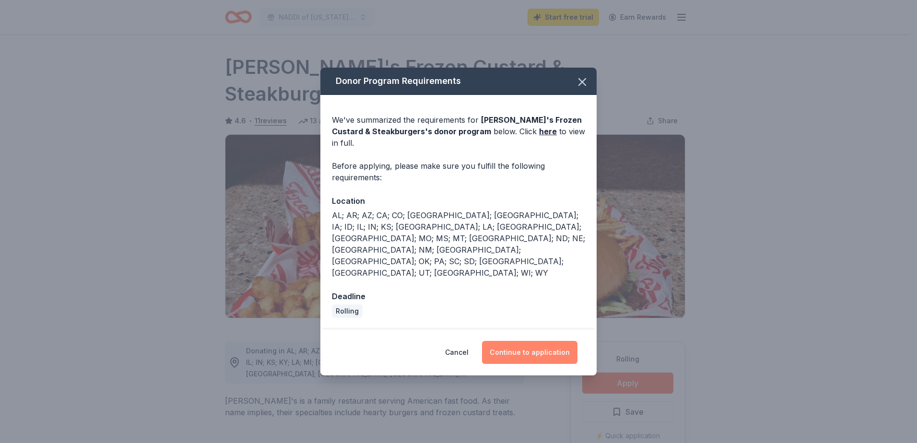
click at [515, 341] on button "Continue to application" at bounding box center [529, 352] width 95 height 23
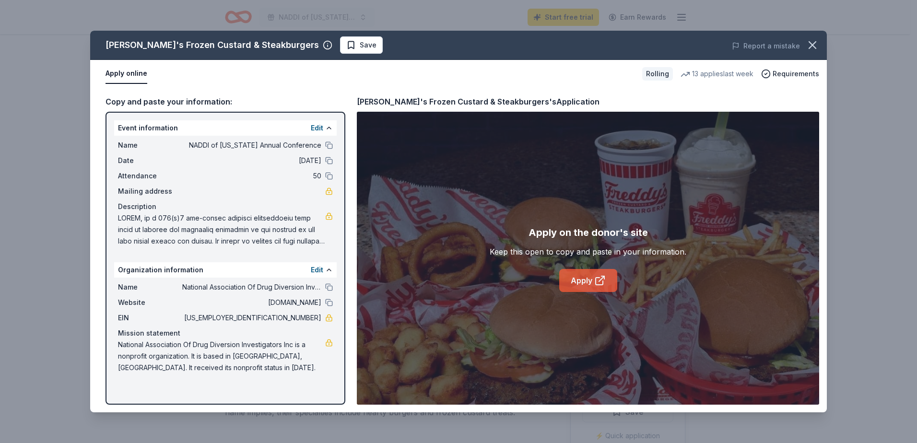
click at [592, 283] on link "Apply" at bounding box center [588, 280] width 58 height 23
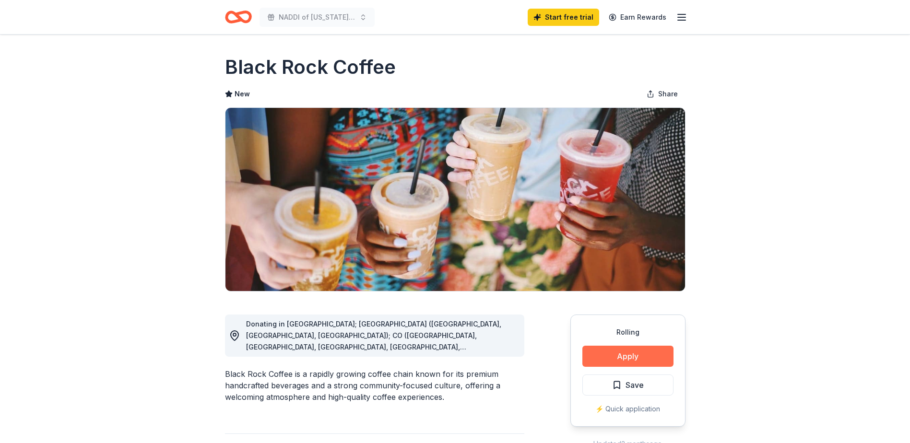
click at [635, 352] on button "Apply" at bounding box center [627, 356] width 91 height 21
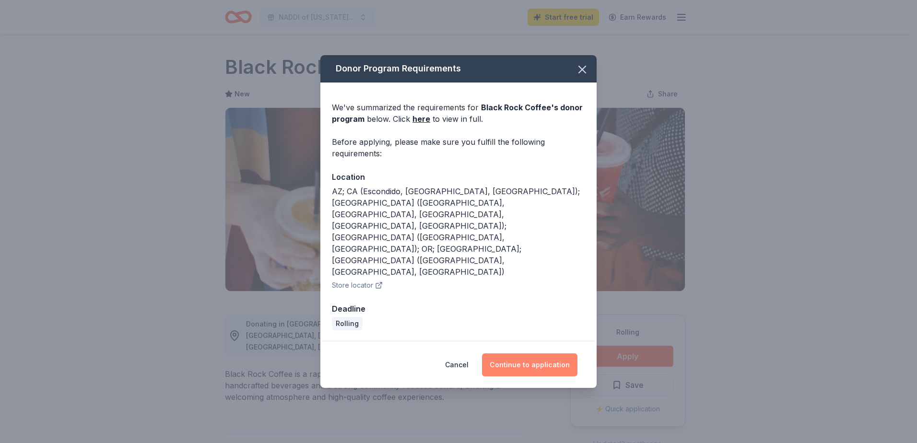
click at [527, 353] on button "Continue to application" at bounding box center [529, 364] width 95 height 23
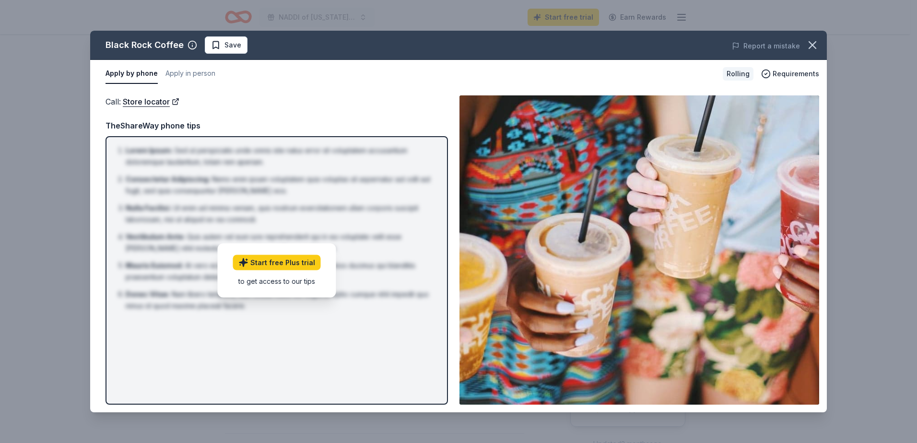
click at [302, 283] on div "to get access to our tips" at bounding box center [277, 281] width 88 height 10
click at [303, 261] on link "Start free Plus trial" at bounding box center [277, 262] width 88 height 15
